Goal: Transaction & Acquisition: Download file/media

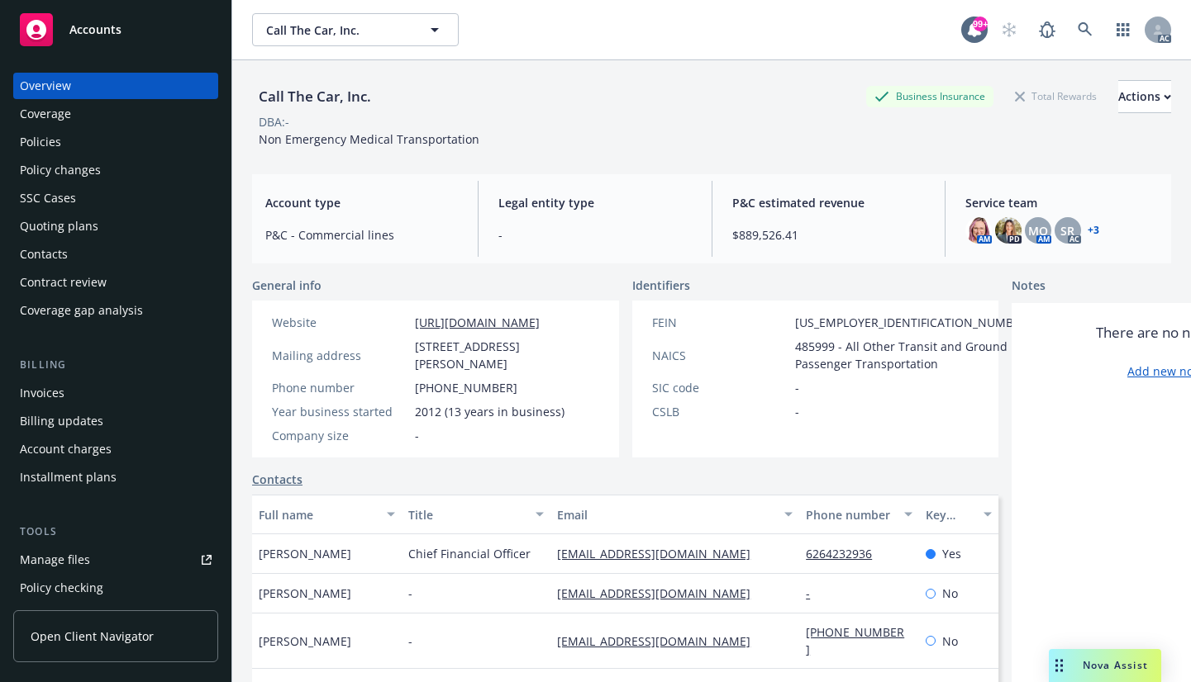
click at [45, 121] on div "Coverage" at bounding box center [45, 114] width 51 height 26
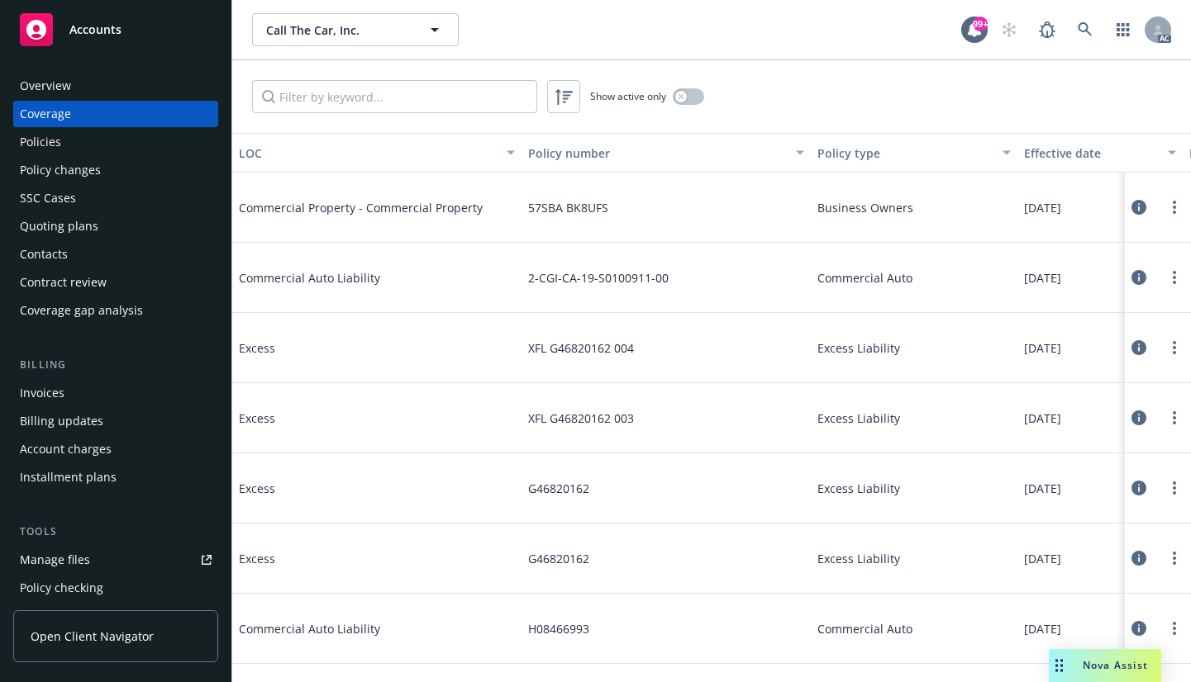
drag, startPoint x: 46, startPoint y: 145, endPoint x: 50, endPoint y: 135, distance: 10.7
click at [44, 143] on div "Policies" at bounding box center [40, 142] width 41 height 26
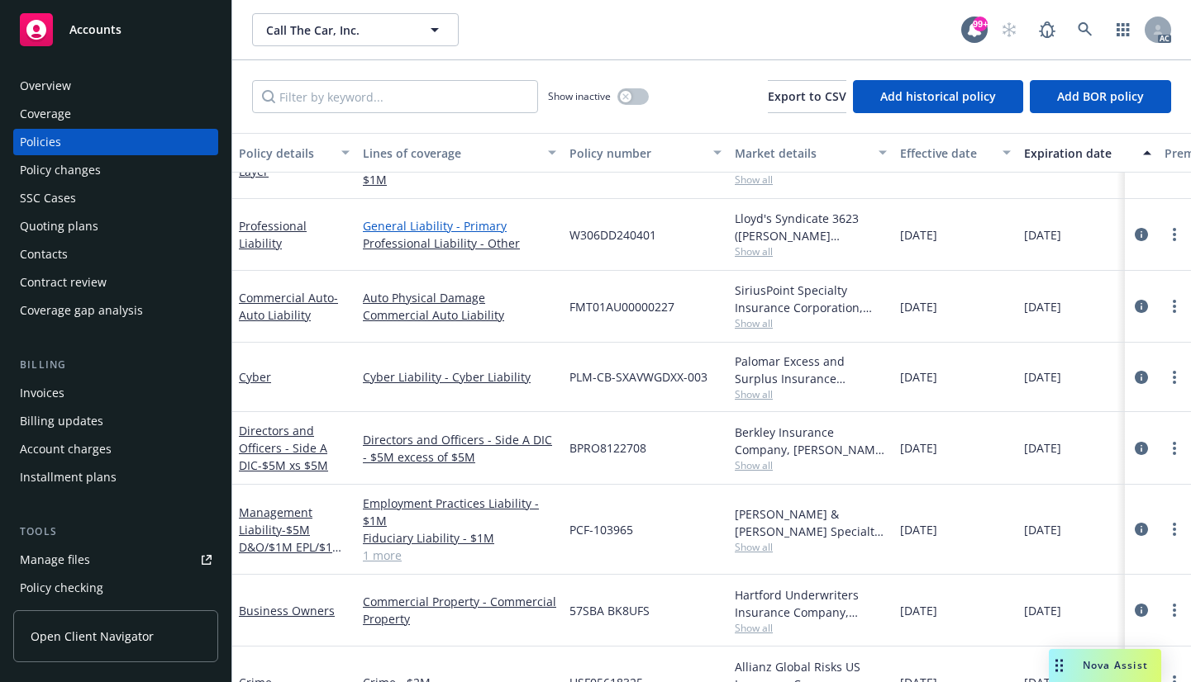
scroll to position [145, 0]
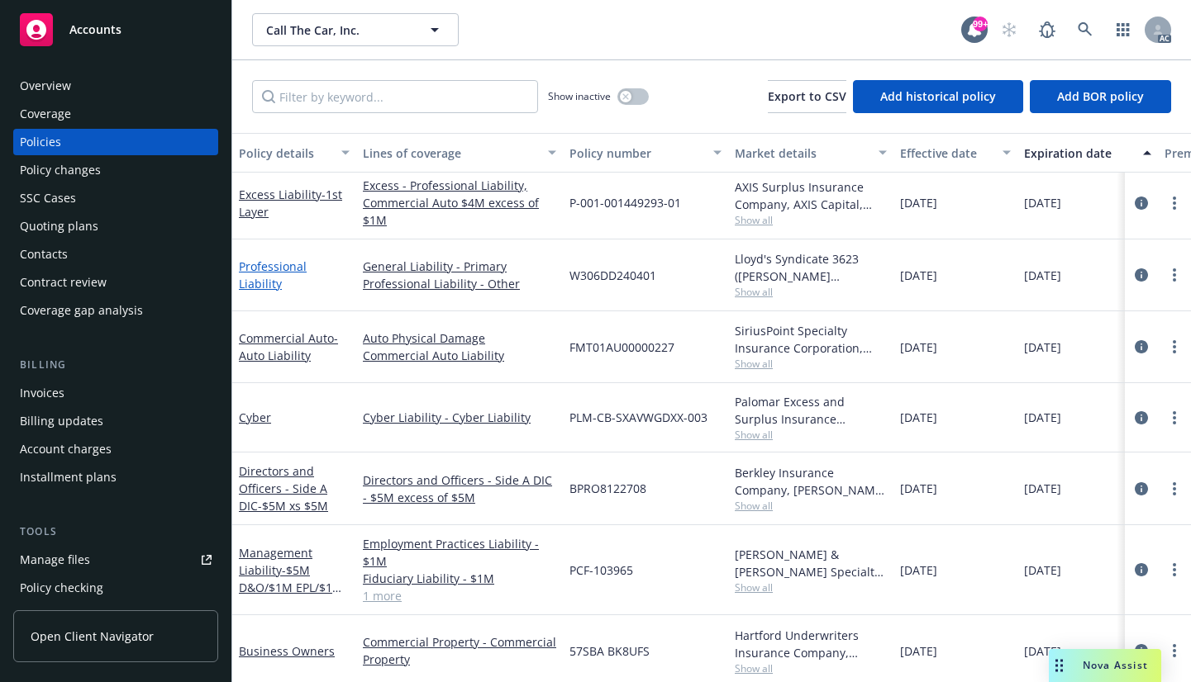
click at [285, 273] on link "Professional Liability" at bounding box center [273, 275] width 68 height 33
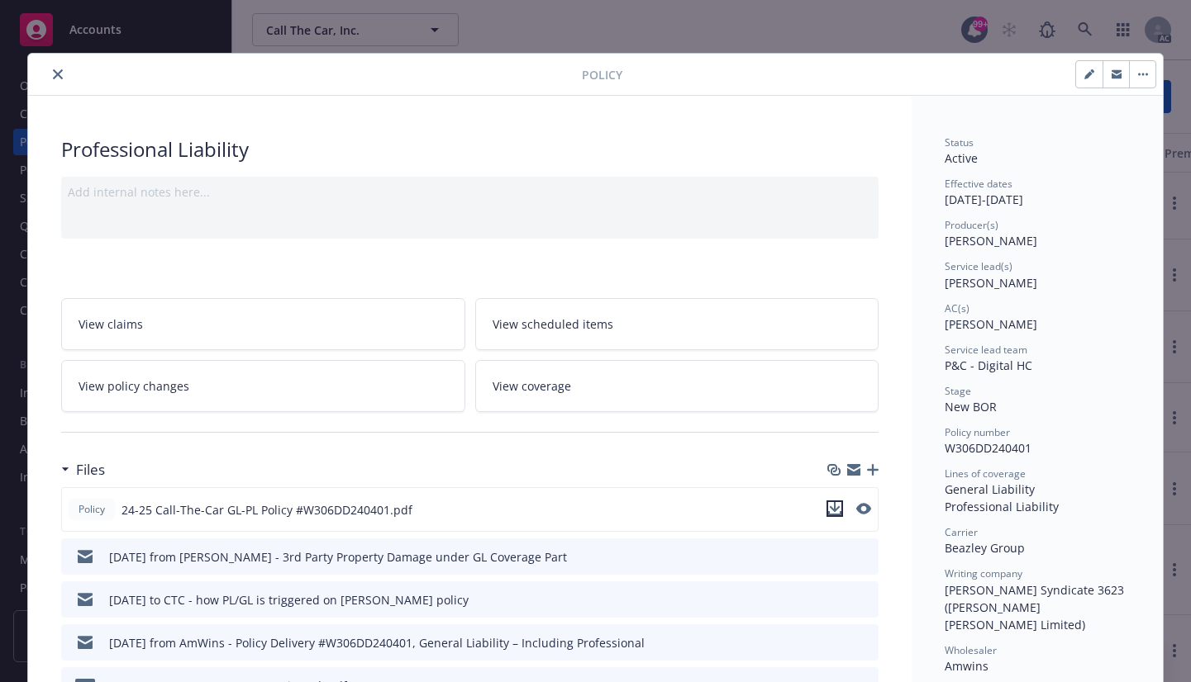
click at [835, 508] on icon "download file" at bounding box center [834, 508] width 13 height 13
